Goal: Task Accomplishment & Management: Manage account settings

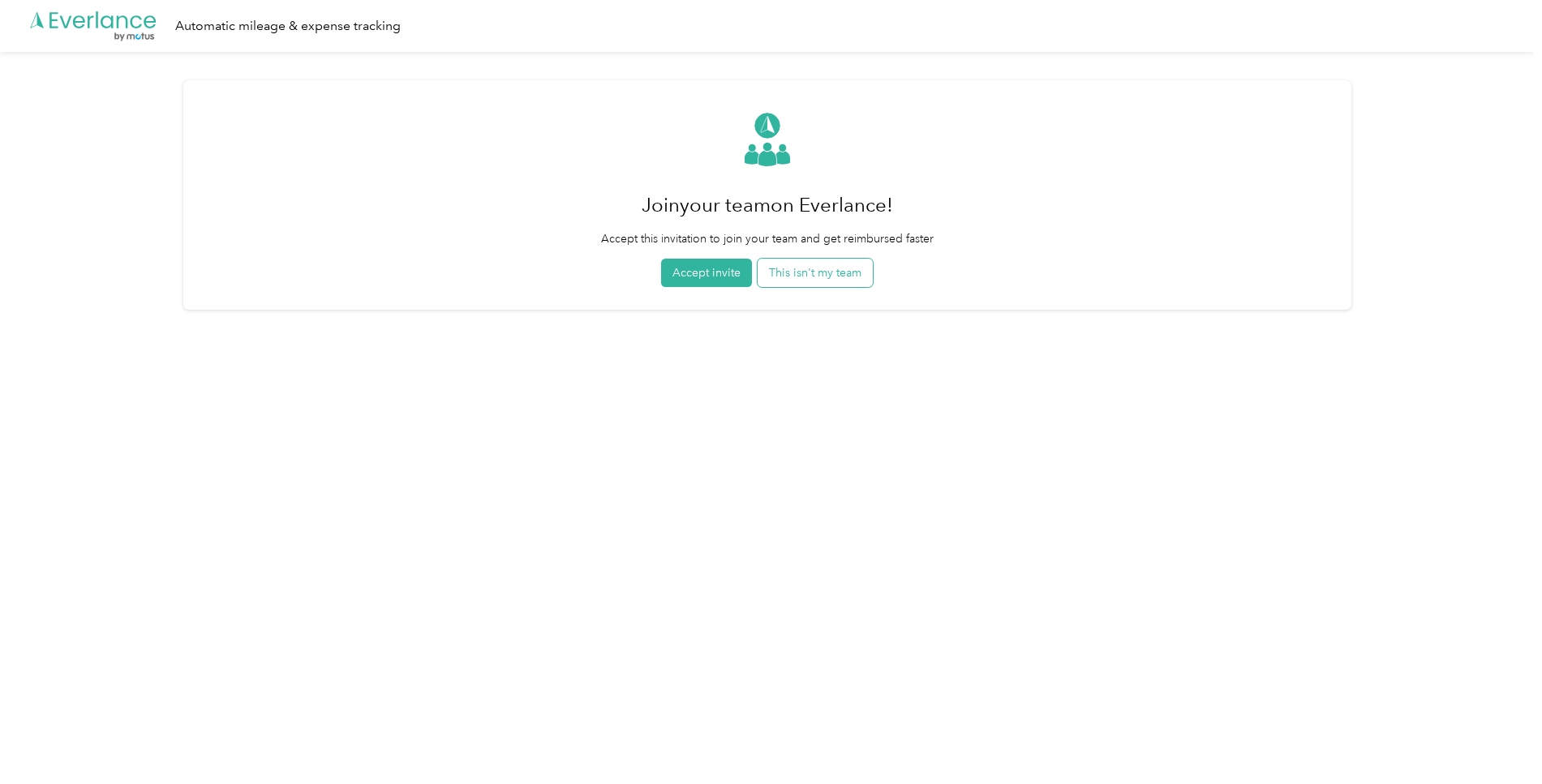
click at [807, 276] on button "This isn't my team" at bounding box center [815, 273] width 115 height 28
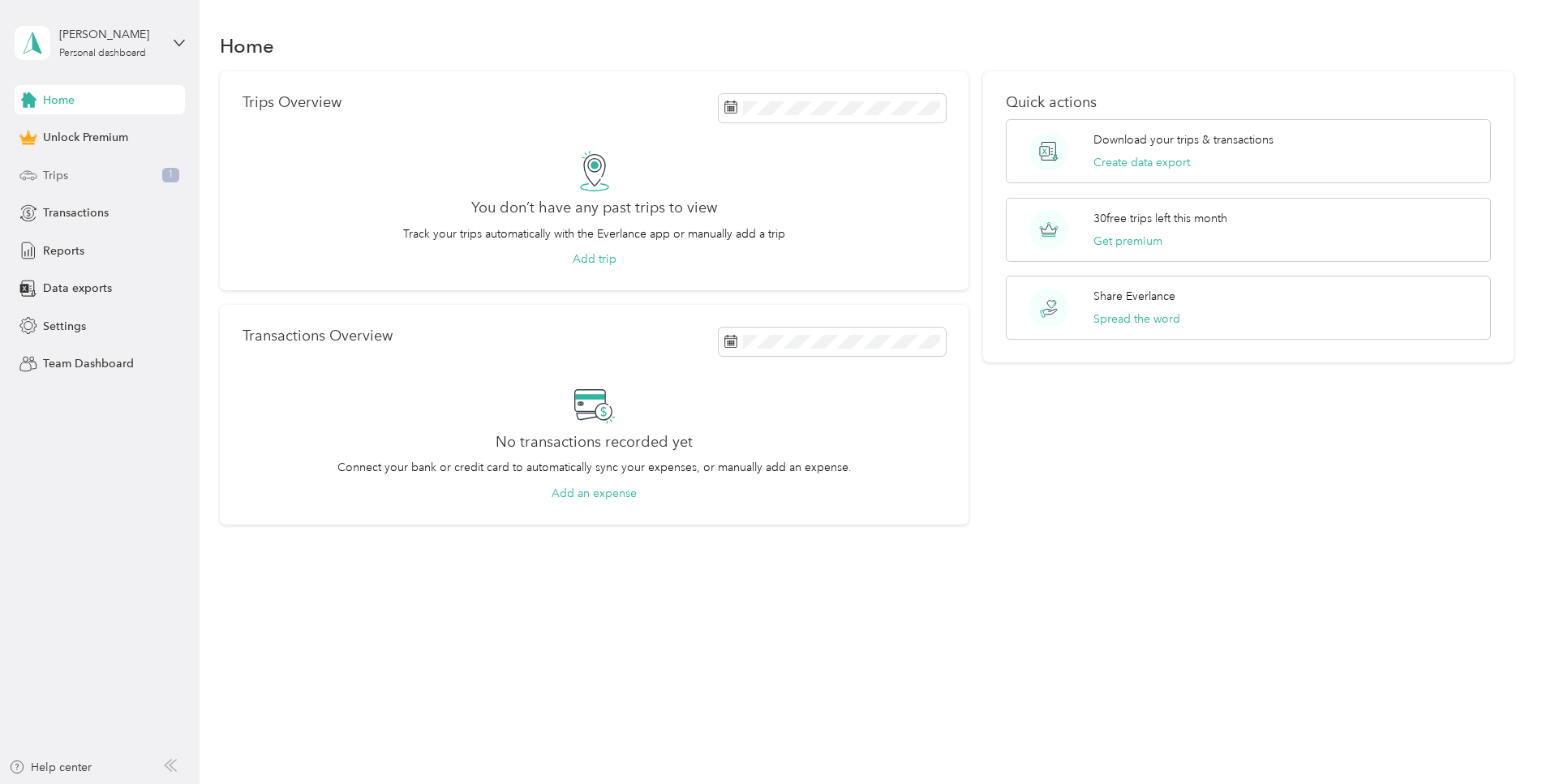
click at [53, 179] on span "Trips" at bounding box center [56, 175] width 25 height 17
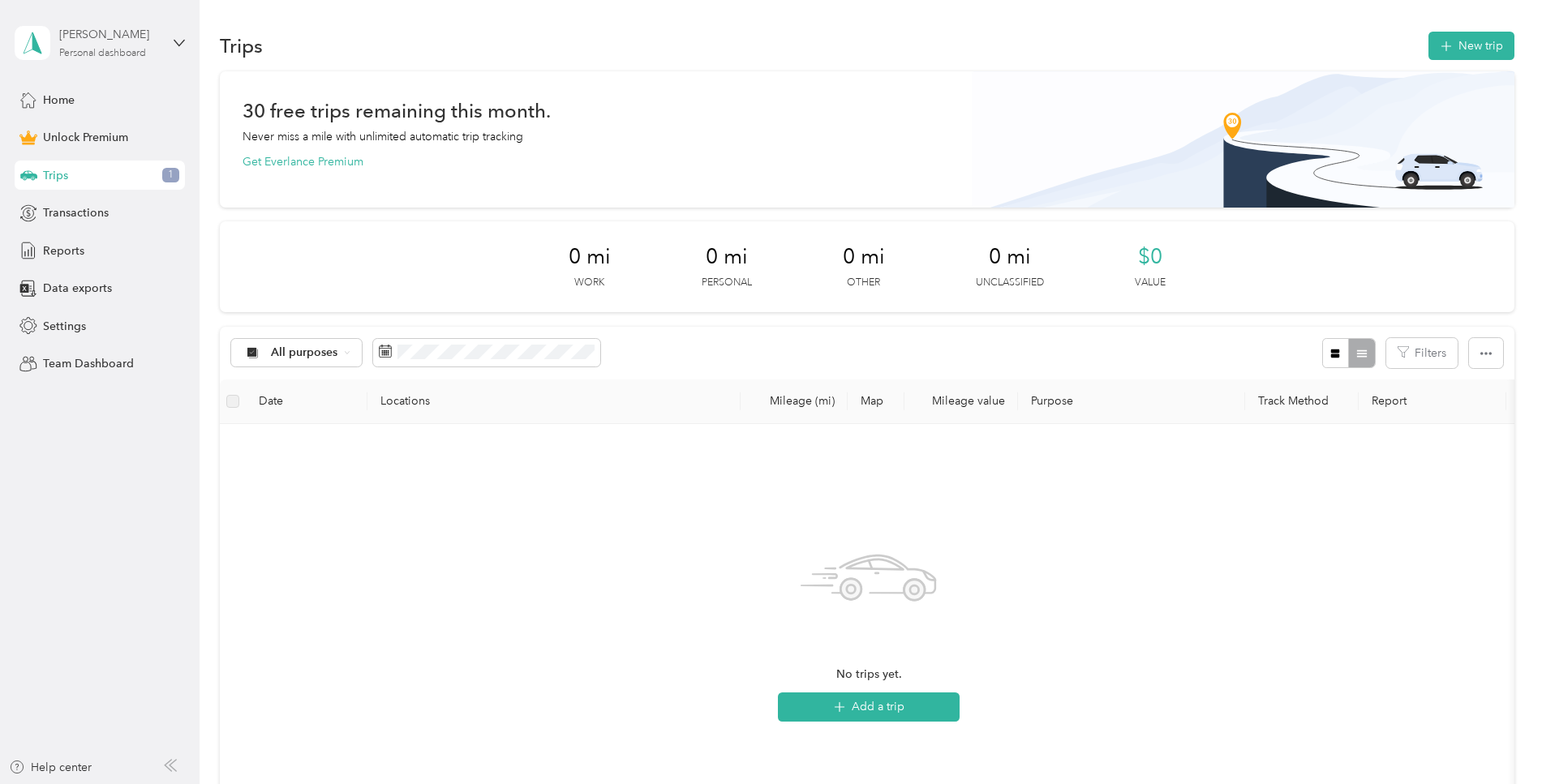
click at [109, 42] on div "[PERSON_NAME]" at bounding box center [110, 34] width 102 height 17
click at [91, 137] on div "Log out" at bounding box center [185, 134] width 319 height 28
